Goal: Check status: Check status

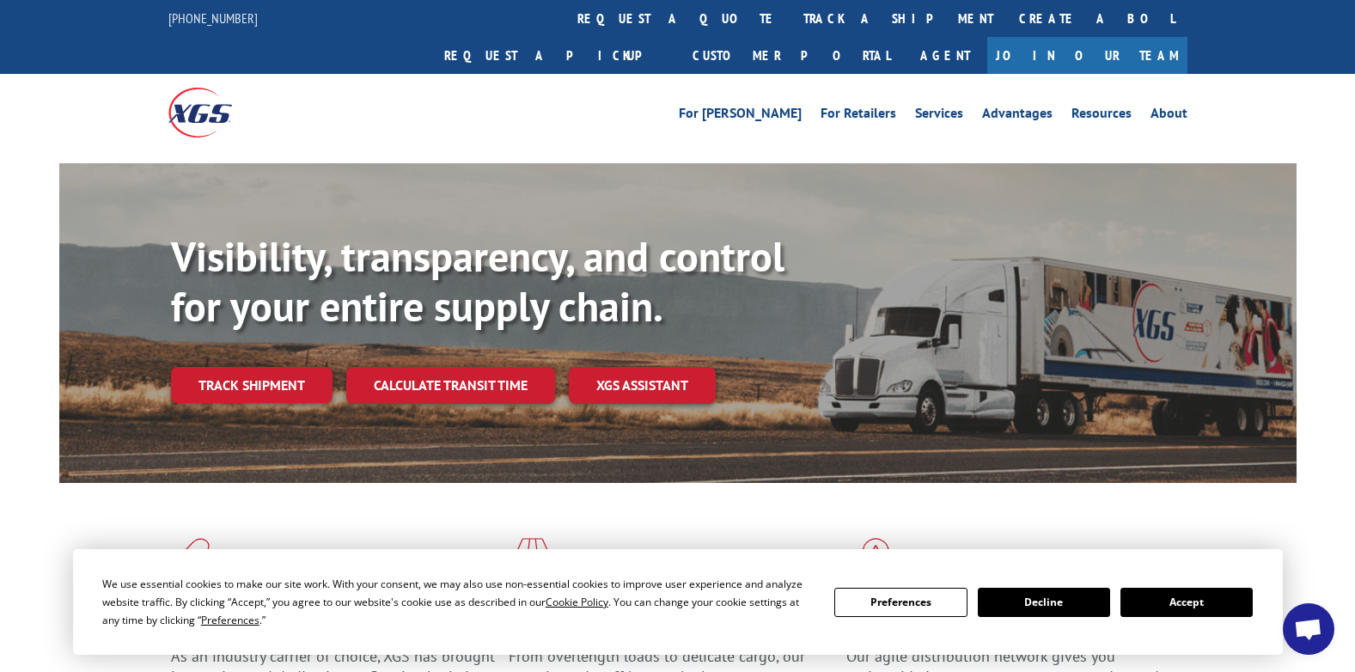
drag, startPoint x: 594, startPoint y: 18, endPoint x: 571, endPoint y: 12, distance: 23.1
click at [790, 18] on link "track a shipment" at bounding box center [898, 18] width 216 height 37
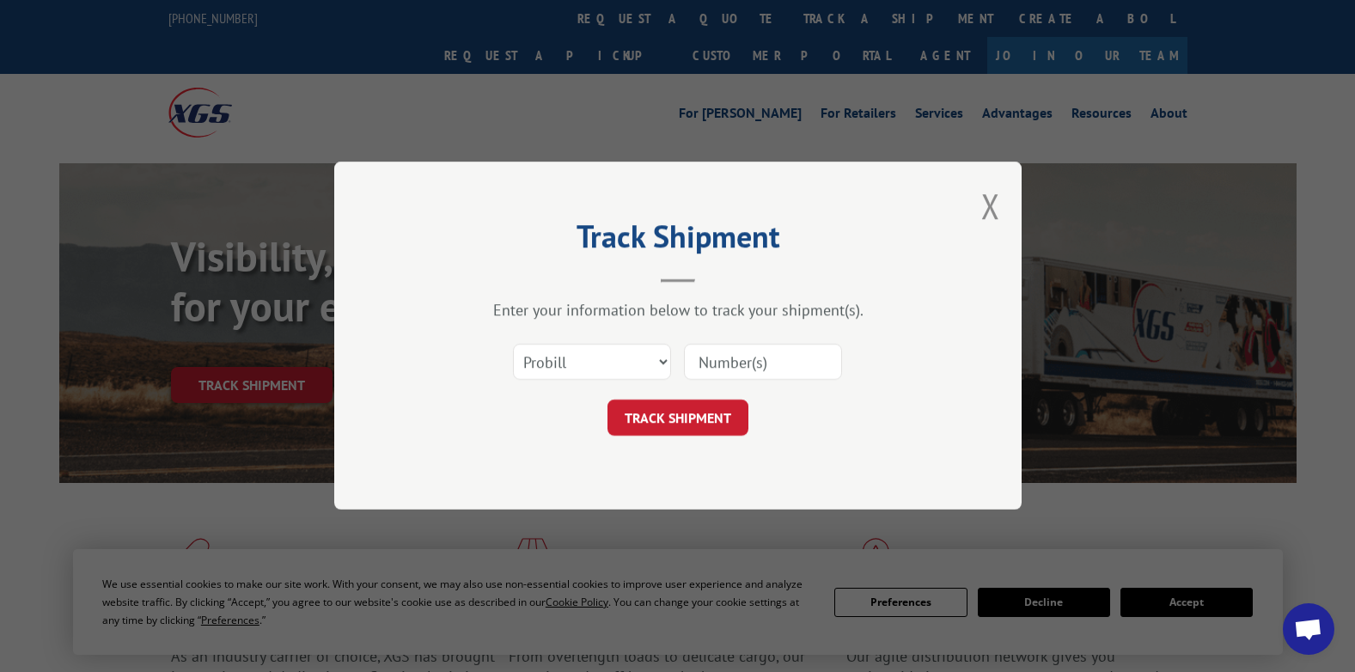
click at [712, 369] on input at bounding box center [763, 362] width 158 height 36
paste input "johnson"
type input "johnson"
click at [669, 417] on button "TRACK SHIPMENT" at bounding box center [677, 418] width 141 height 36
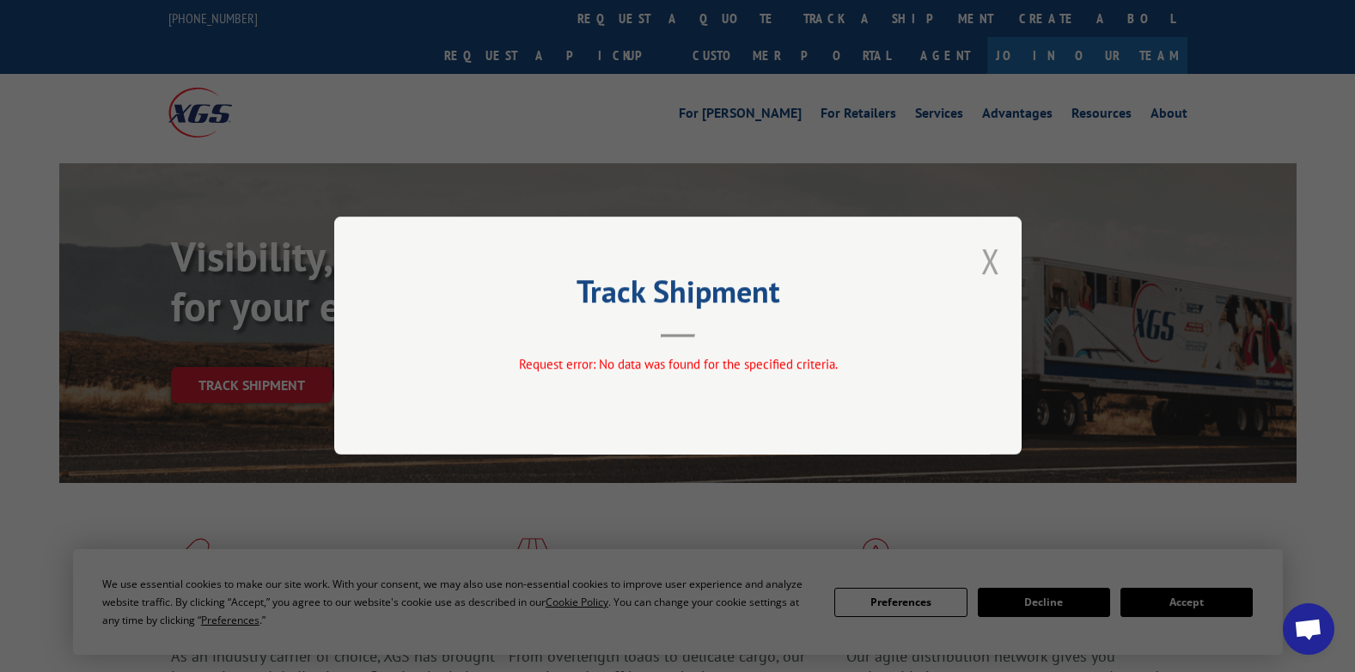
click at [986, 260] on button "Close modal" at bounding box center [990, 261] width 19 height 46
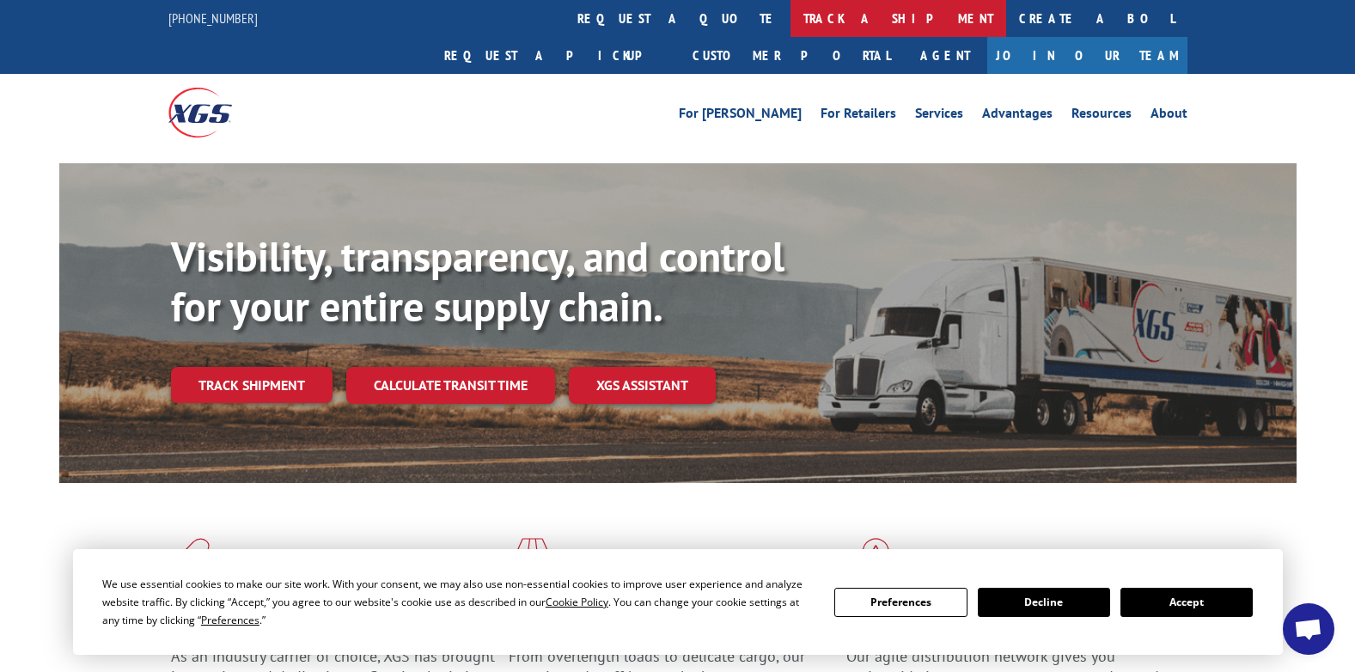
click at [790, 15] on link "track a shipment" at bounding box center [898, 18] width 216 height 37
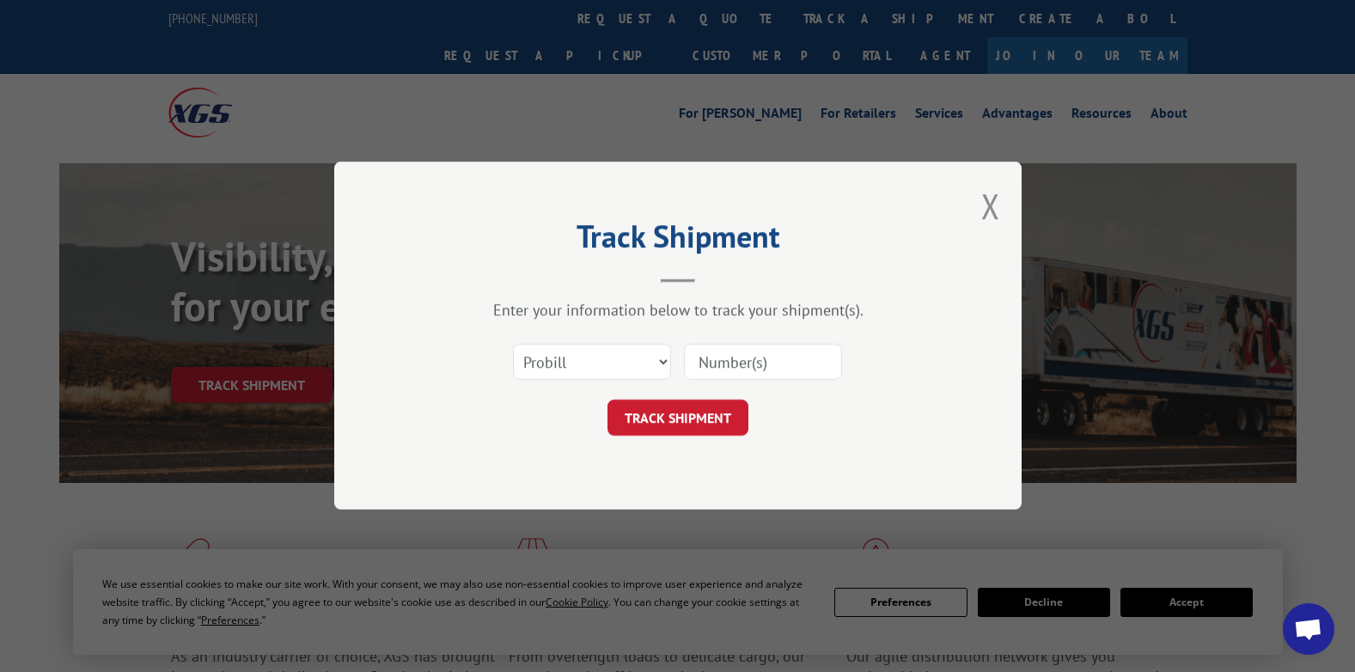
click at [698, 362] on input at bounding box center [763, 362] width 158 height 36
paste input "johnson"
drag, startPoint x: 745, startPoint y: 366, endPoint x: 667, endPoint y: 363, distance: 78.2
click at [667, 363] on div "Select category... Probill BOL PO johnson" at bounding box center [677, 362] width 515 height 57
type input "n"
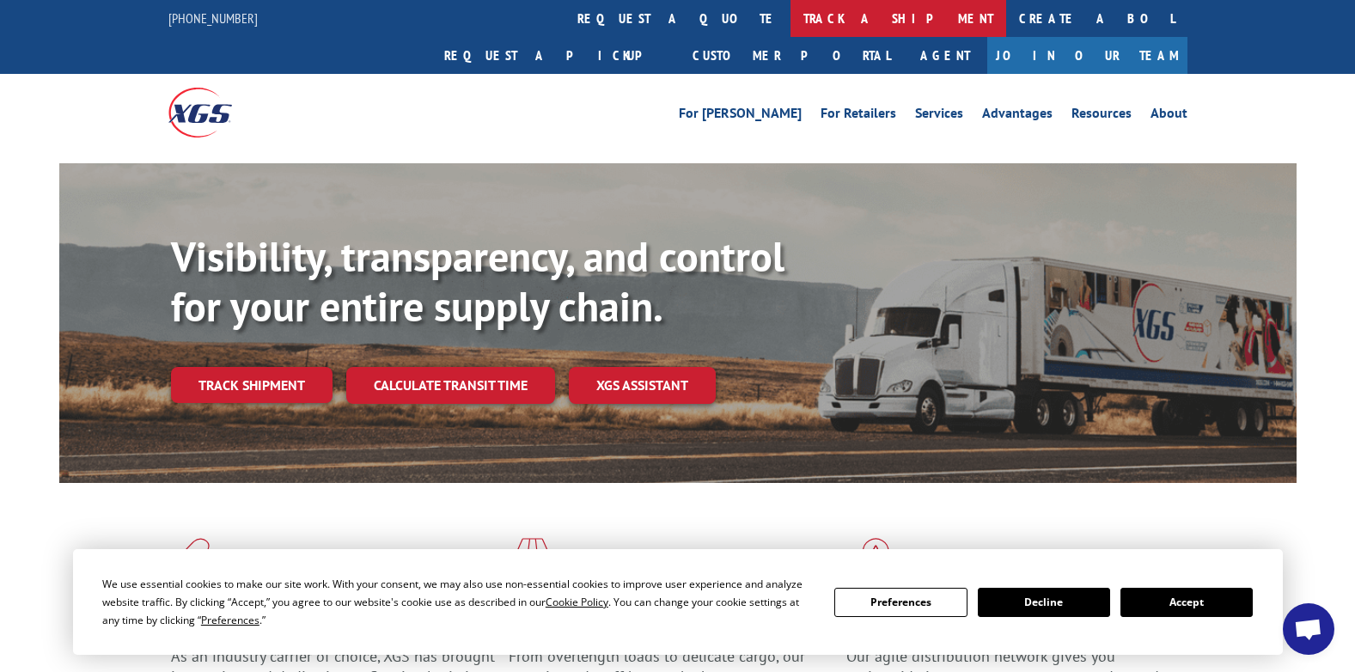
click at [790, 15] on link "track a shipment" at bounding box center [898, 18] width 216 height 37
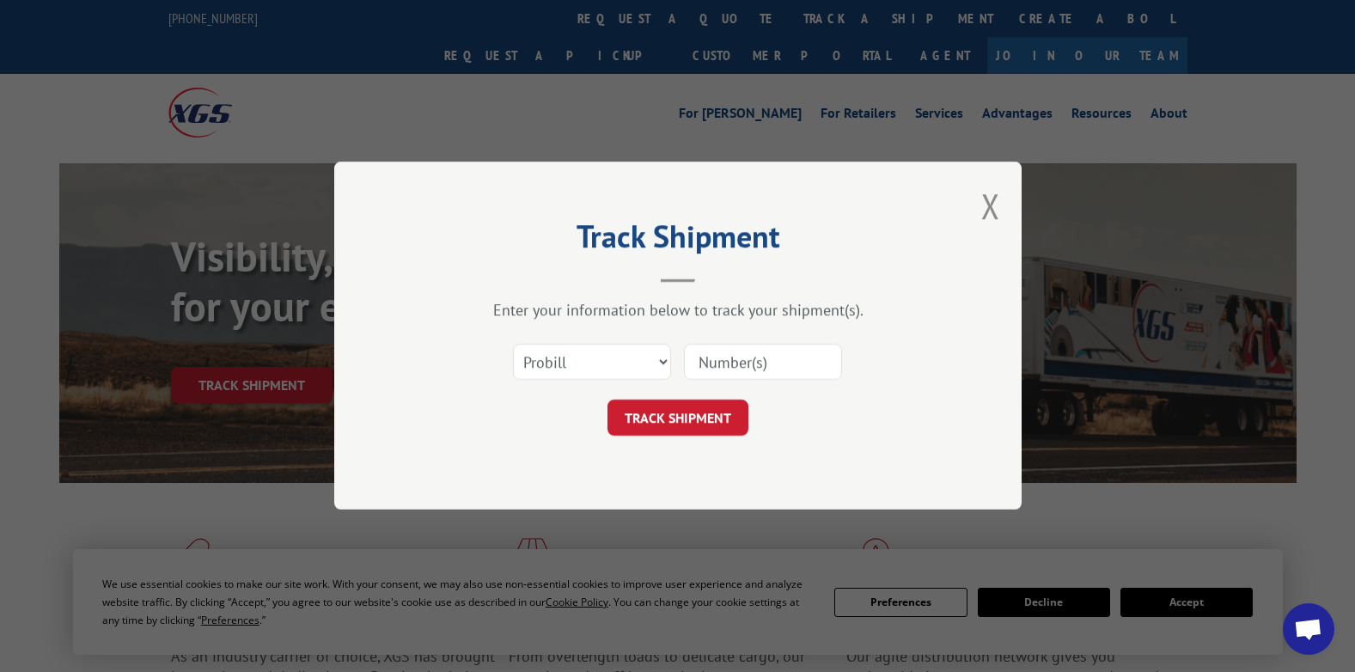
click at [704, 361] on input at bounding box center [763, 362] width 158 height 36
paste input "17481433"
type input "17481433"
click at [668, 424] on button "TRACK SHIPMENT" at bounding box center [677, 418] width 141 height 36
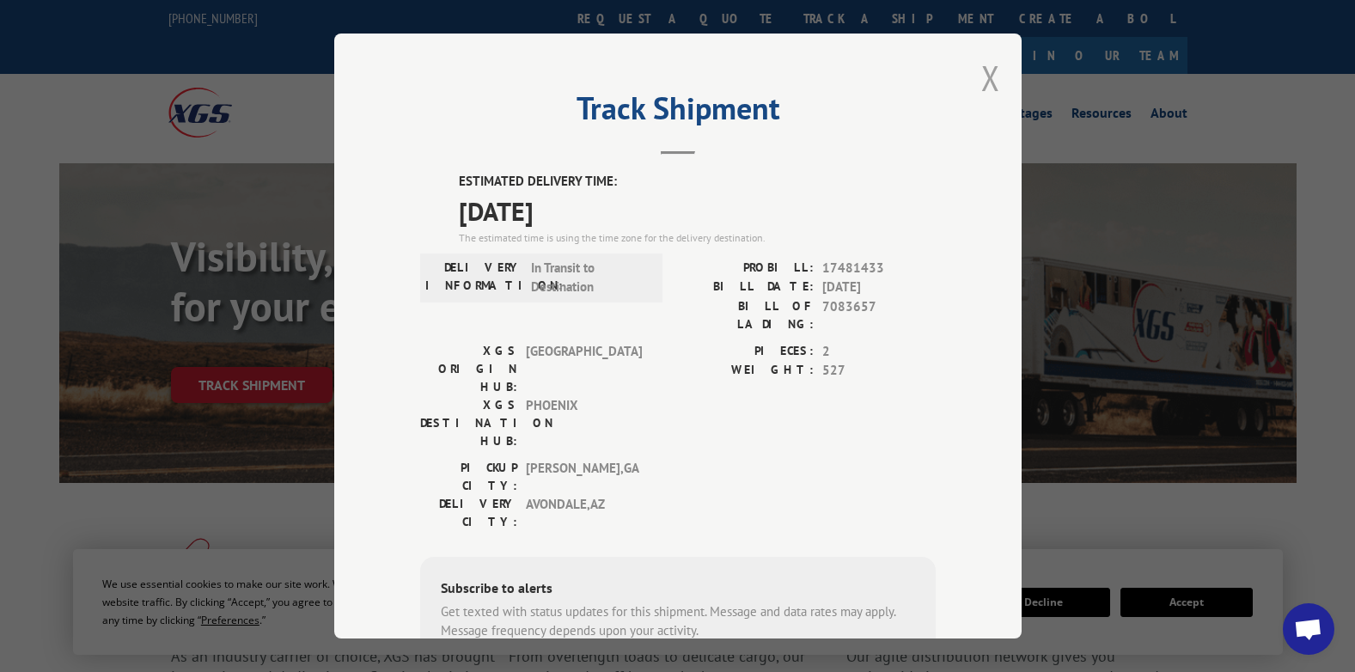
click at [982, 79] on button "Close modal" at bounding box center [990, 78] width 19 height 46
